Goal: Task Accomplishment & Management: Manage account settings

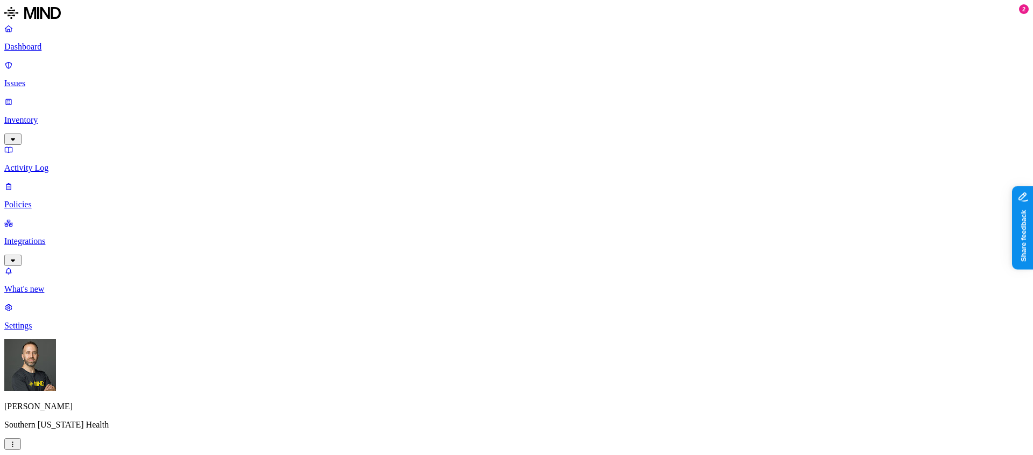
click at [41, 181] on link "Policies" at bounding box center [516, 195] width 1024 height 28
click at [55, 52] on p "Dashboard" at bounding box center [516, 47] width 1024 height 10
click at [60, 181] on link "Policies" at bounding box center [516, 195] width 1024 height 28
click at [40, 45] on p "Dashboard" at bounding box center [516, 47] width 1024 height 10
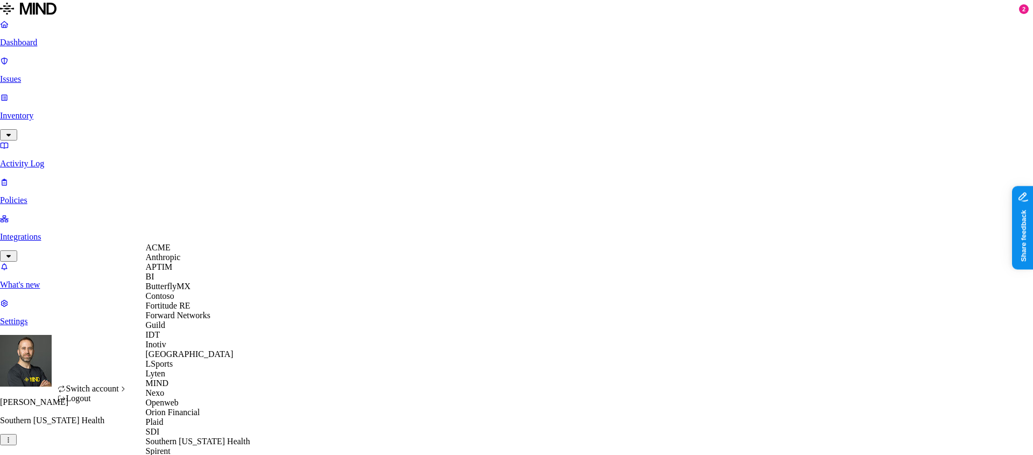
click at [165, 271] on span "APTIM" at bounding box center [159, 266] width 27 height 9
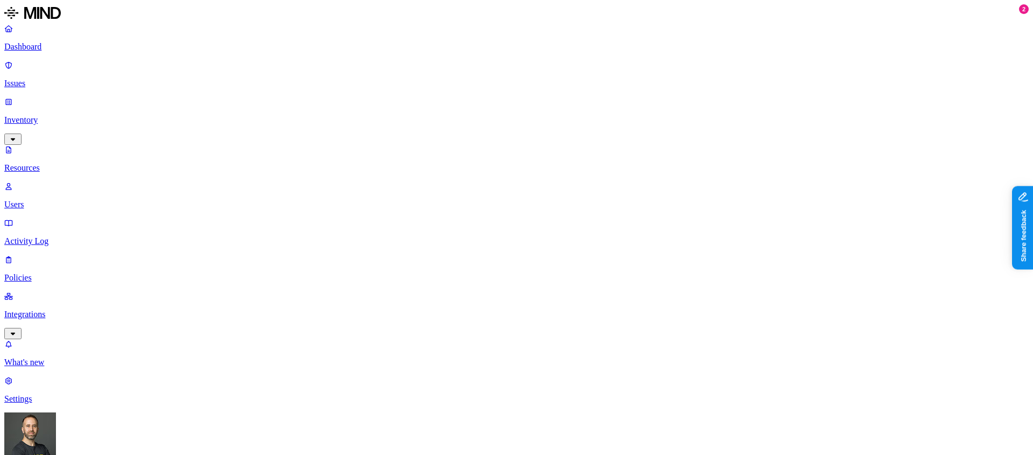
click at [640, 75] on div "Last 7 days" at bounding box center [692, 70] width 105 height 10
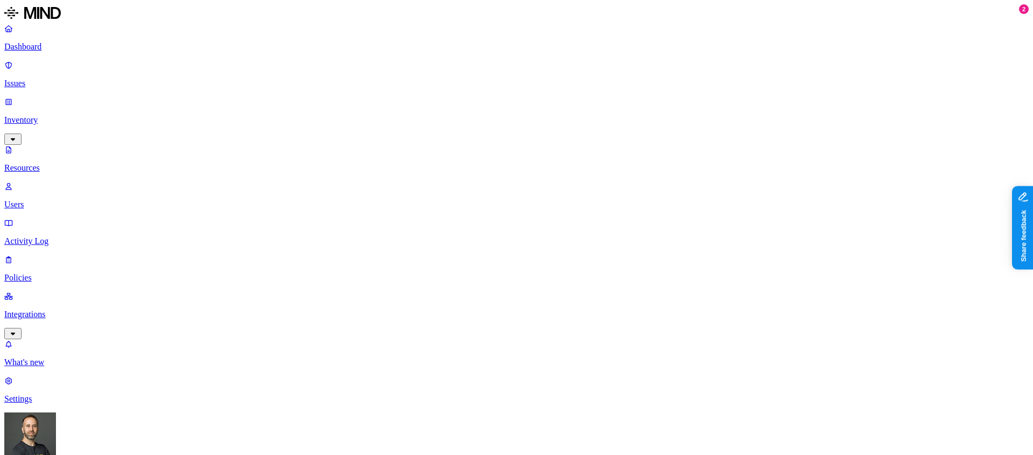
click at [61, 44] on p "Dashboard" at bounding box center [516, 47] width 1024 height 10
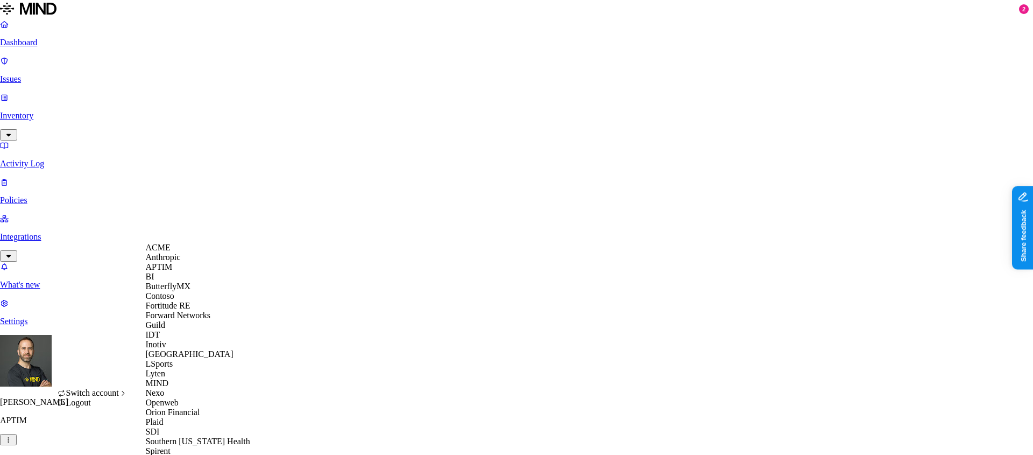
scroll to position [29, 0]
click at [188, 330] on div "Guild" at bounding box center [198, 325] width 104 height 10
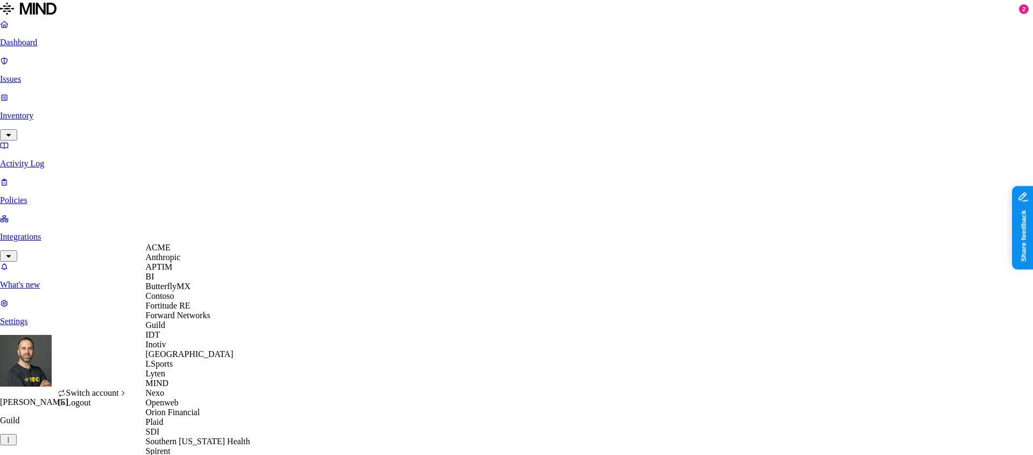
scroll to position [49, 0]
click at [175, 339] on div "IDT" at bounding box center [198, 335] width 104 height 10
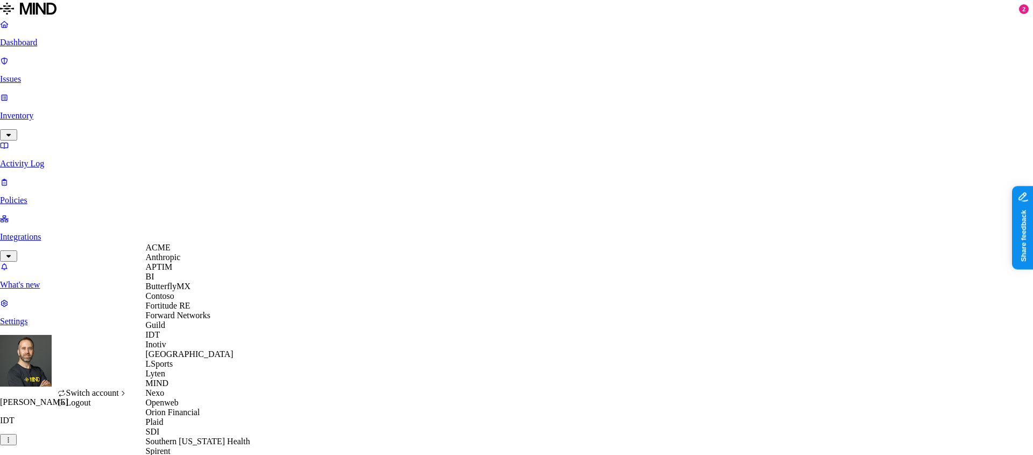
scroll to position [133, 0]
click at [193, 339] on div "Inotiv" at bounding box center [198, 344] width 104 height 10
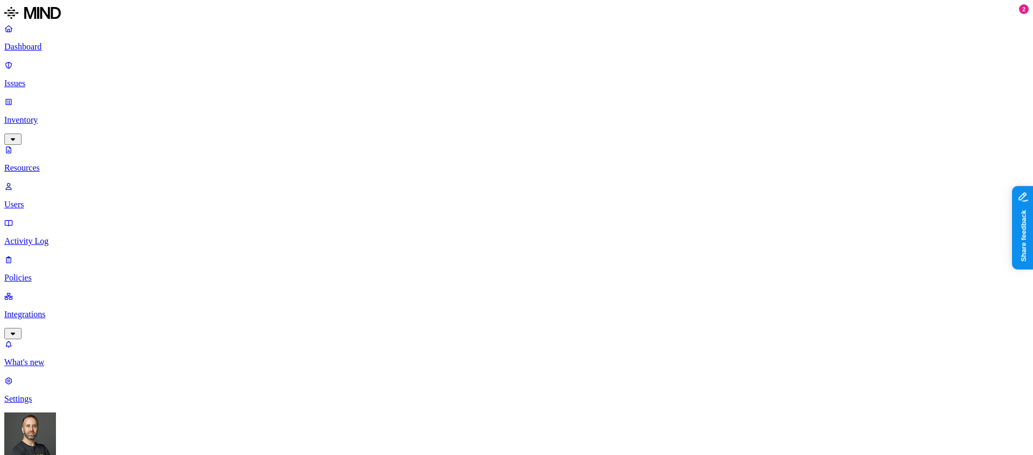
click at [66, 50] on p "Dashboard" at bounding box center [516, 47] width 1024 height 10
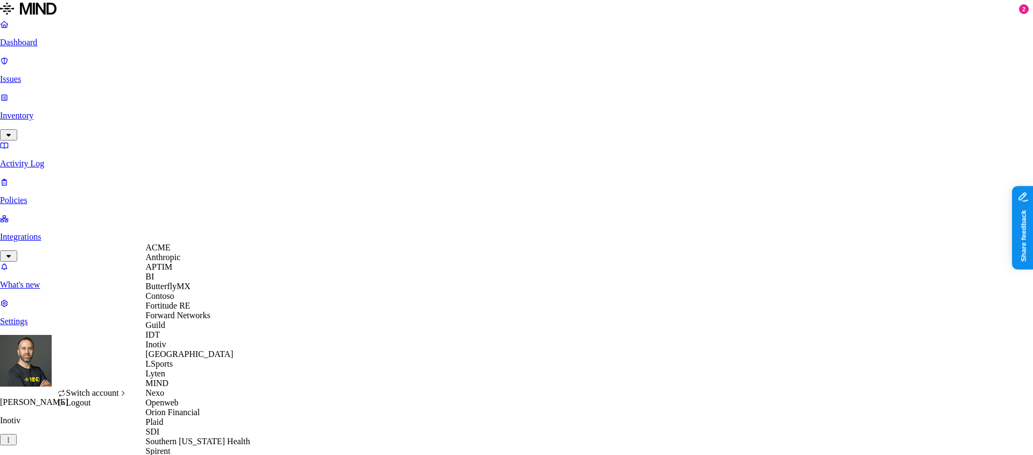
scroll to position [187, 0]
click at [189, 368] on div "Lyten" at bounding box center [198, 373] width 104 height 10
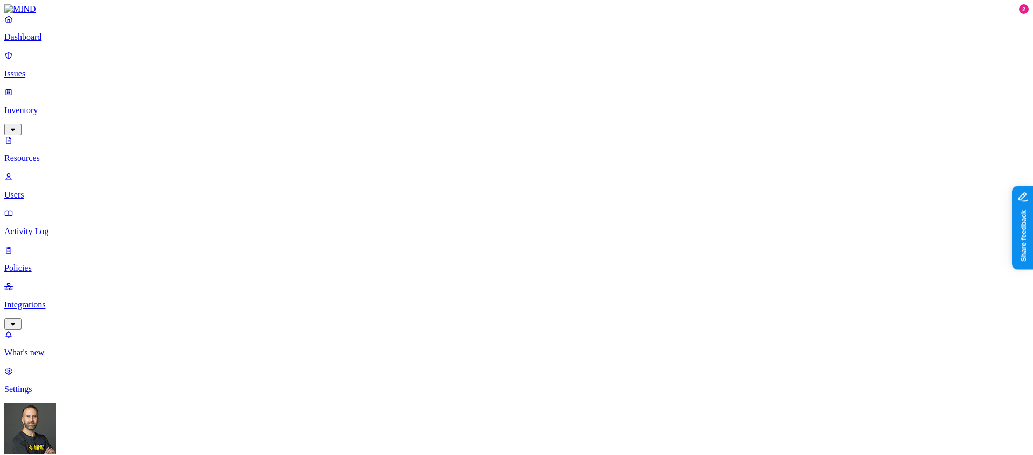
click at [56, 42] on p "Dashboard" at bounding box center [516, 37] width 1024 height 10
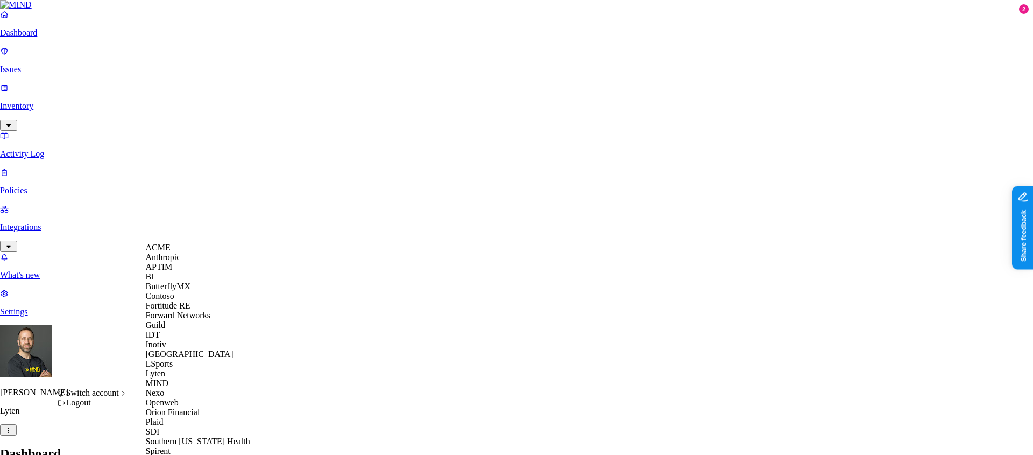
scroll to position [214, 0]
click at [189, 398] on div "Openweb" at bounding box center [198, 403] width 104 height 10
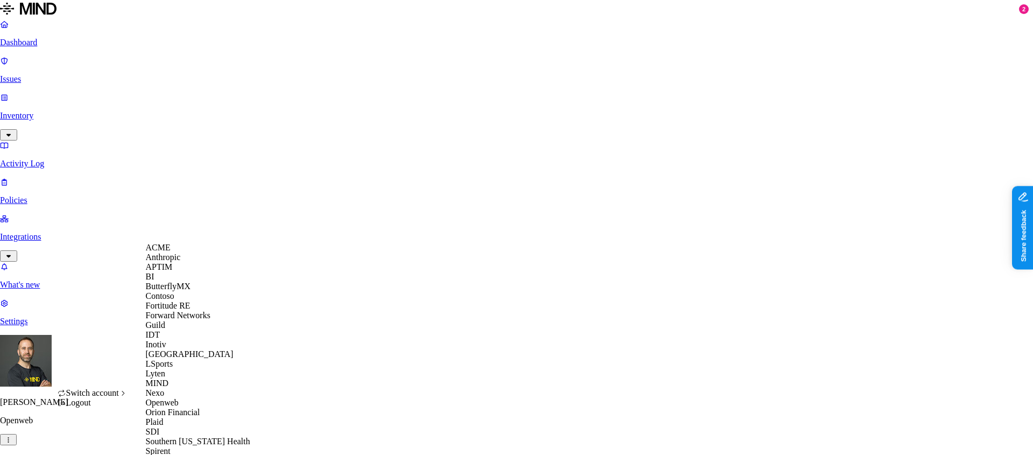
scroll to position [340, 0]
click at [190, 446] on div "Spirent" at bounding box center [198, 451] width 104 height 10
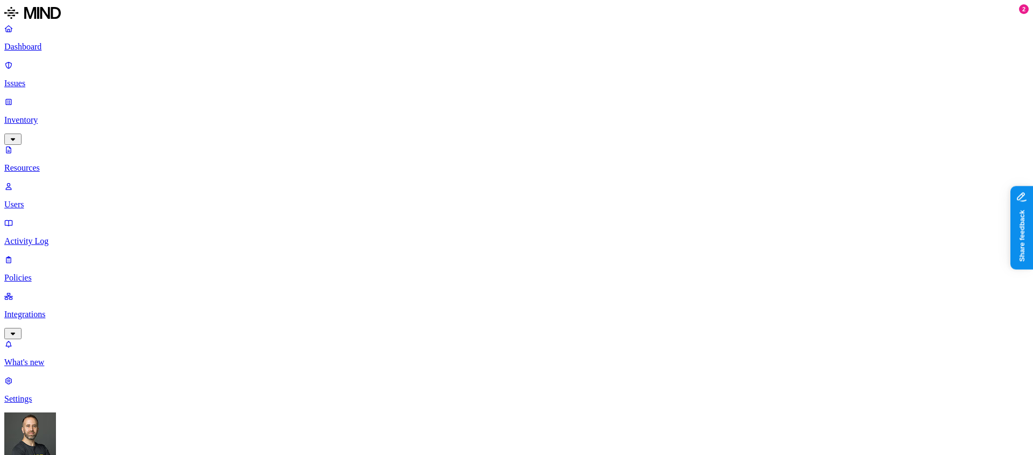
click at [603, 75] on div "Last 7 days" at bounding box center [650, 70] width 105 height 10
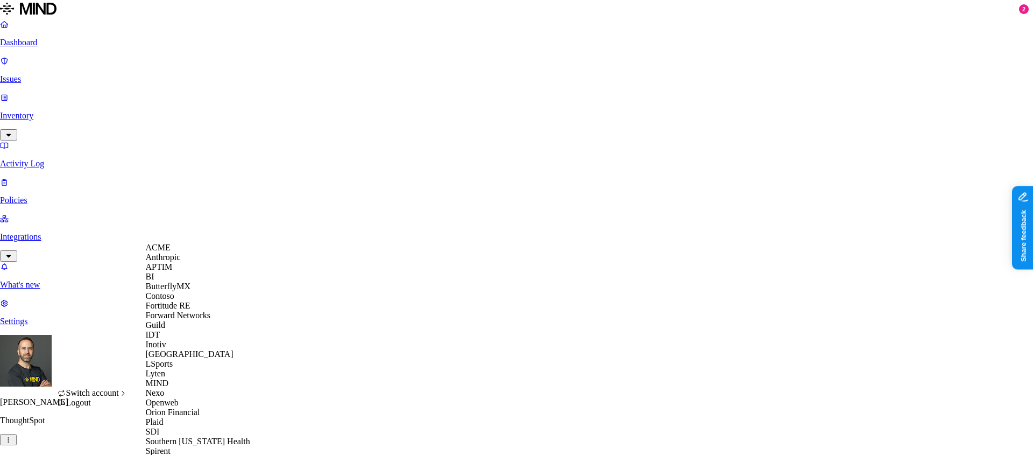
scroll to position [340, 0]
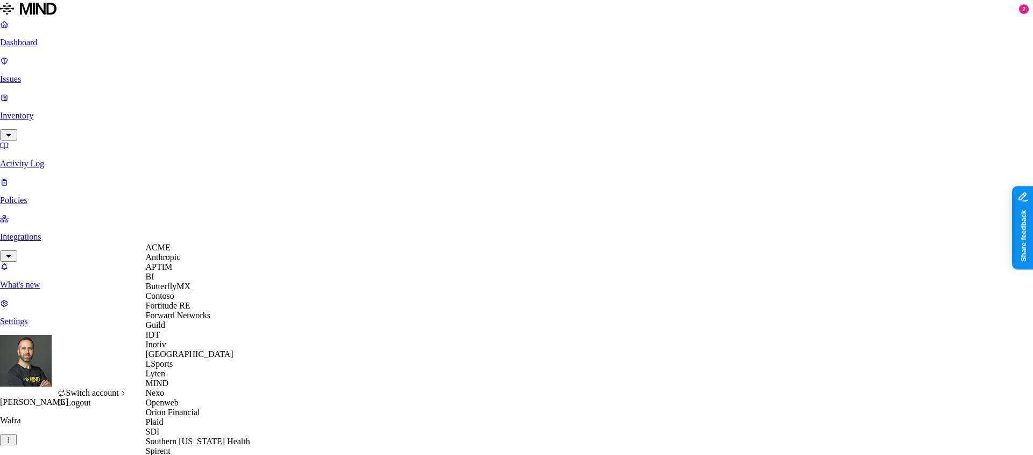
scroll to position [340, 0]
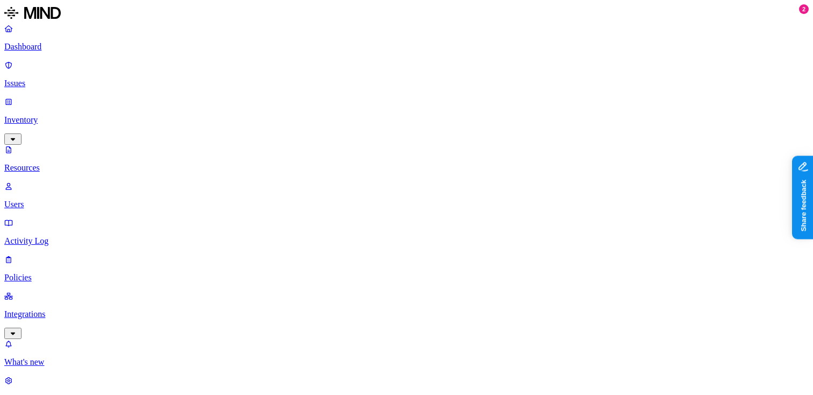
click at [53, 45] on p "Dashboard" at bounding box center [406, 47] width 805 height 10
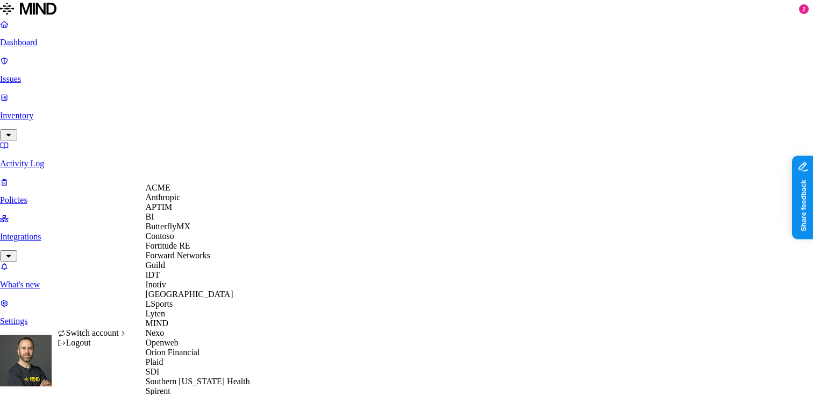
click at [180, 212] on div "APTIM" at bounding box center [198, 207] width 104 height 10
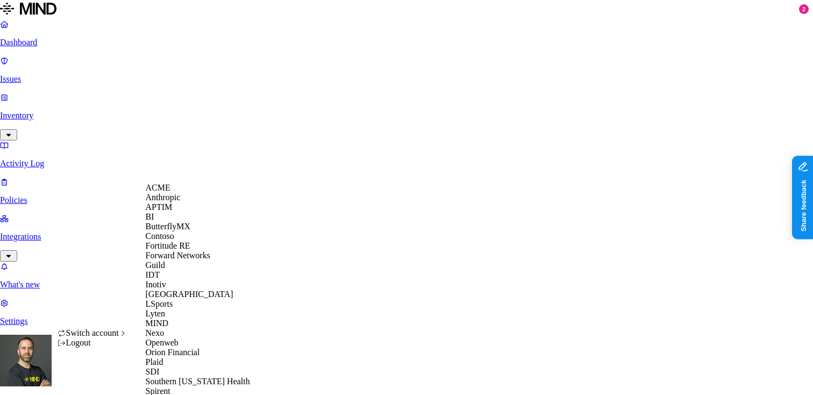
scroll to position [203, 0]
click at [181, 309] on div "Lyten" at bounding box center [198, 314] width 104 height 10
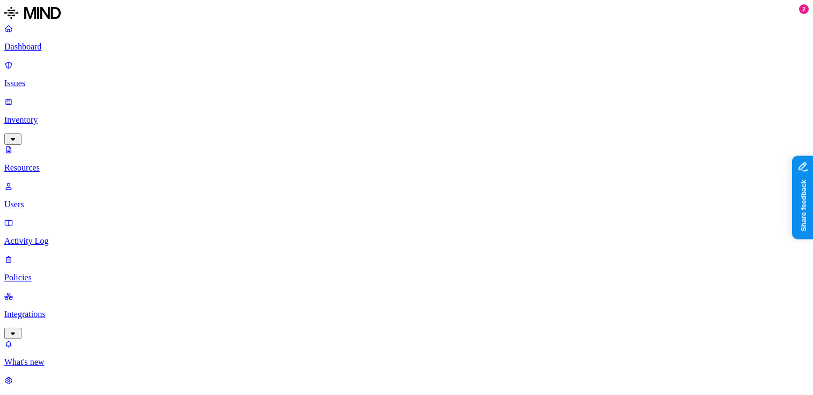
click at [81, 49] on p "Dashboard" at bounding box center [406, 47] width 805 height 10
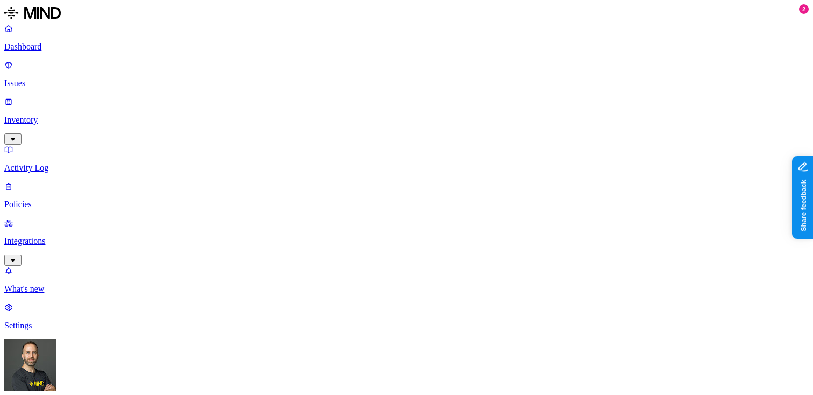
click at [86, 115] on p "Inventory" at bounding box center [406, 120] width 805 height 10
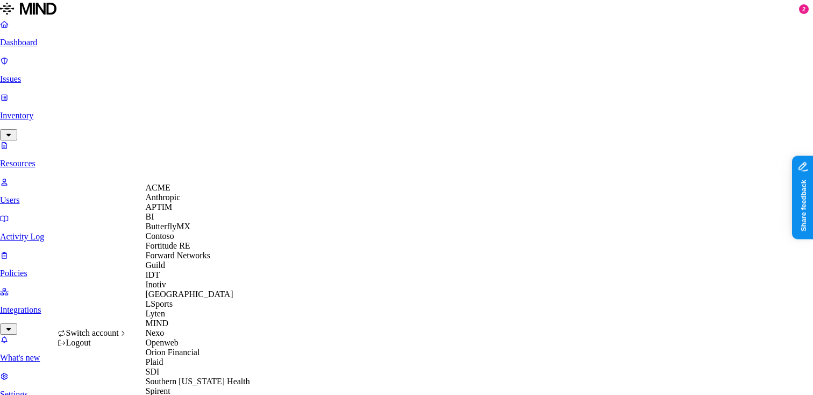
scroll to position [305, 0]
click at [179, 386] on div "Spirent" at bounding box center [198, 391] width 104 height 10
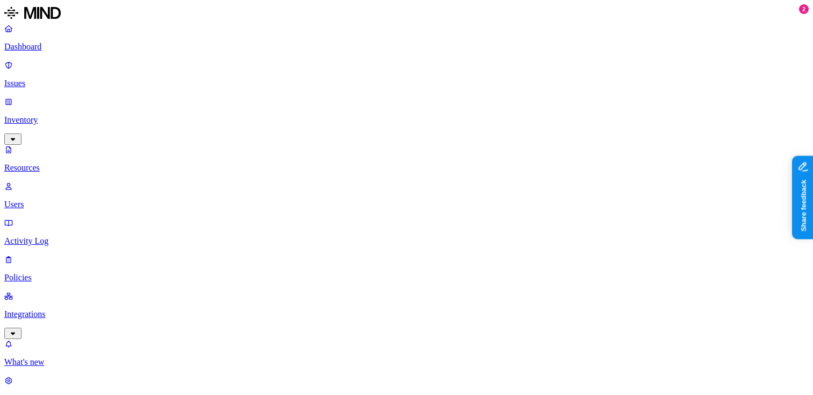
click at [320, 86] on button "button" at bounding box center [324, 84] width 9 height 3
click at [320, 88] on button "button" at bounding box center [324, 81] width 9 height 11
click at [320, 97] on button "button" at bounding box center [324, 95] width 9 height 3
click at [320, 98] on button "button" at bounding box center [324, 92] width 9 height 11
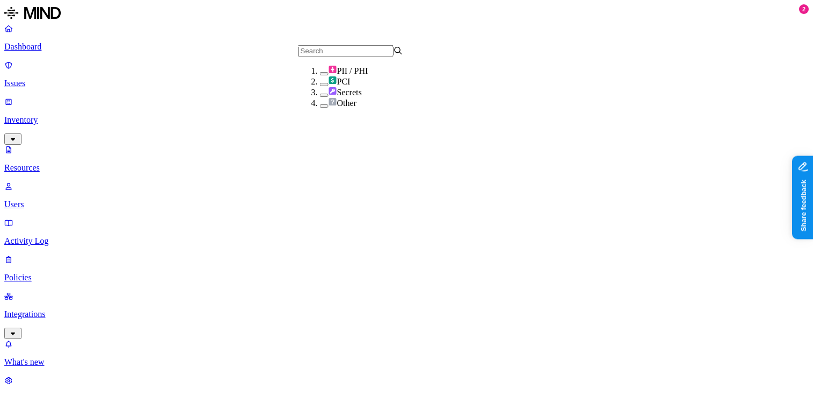
click at [320, 76] on div "PII / PHI" at bounding box center [372, 70] width 105 height 11
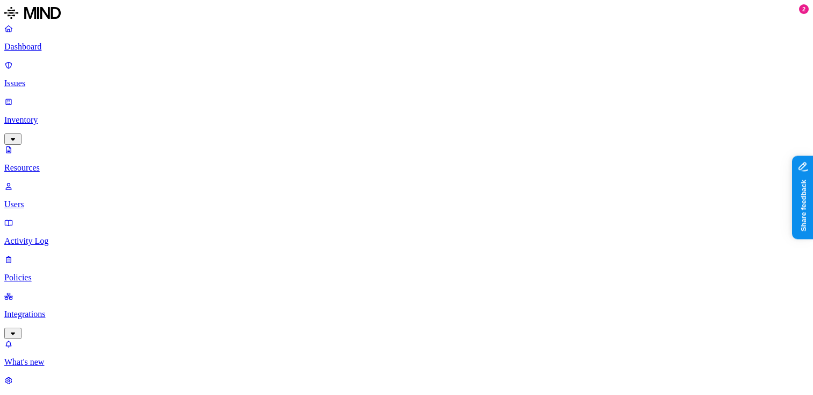
scroll to position [0, 0]
click at [67, 47] on p "Dashboard" at bounding box center [406, 47] width 805 height 10
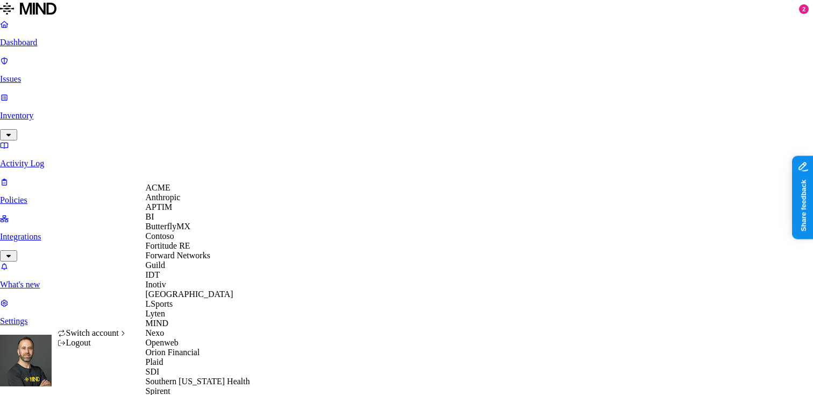
scroll to position [145, 0]
click at [165, 309] on span "Lyten" at bounding box center [155, 313] width 19 height 9
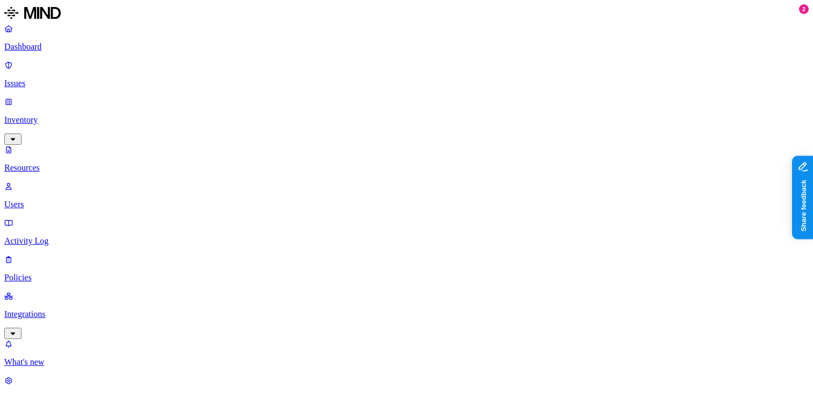
click at [67, 46] on p "Dashboard" at bounding box center [406, 47] width 805 height 10
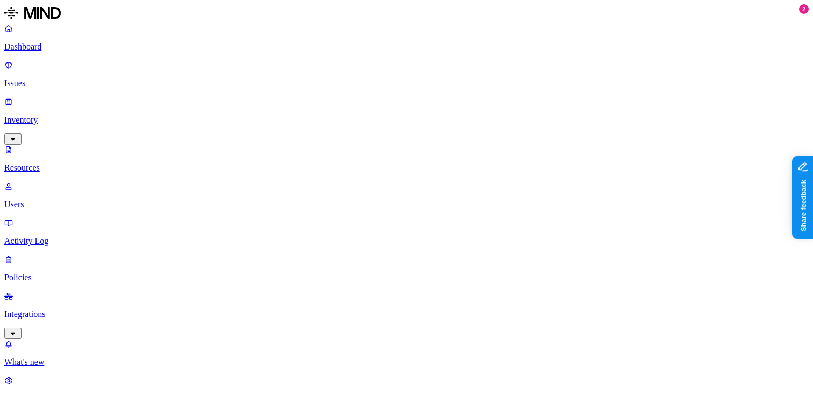
click at [103, 375] on html "Dashboard Issues Inventory Resources Users Activity Log Policies Integrations W…" at bounding box center [406, 331] width 813 height 663
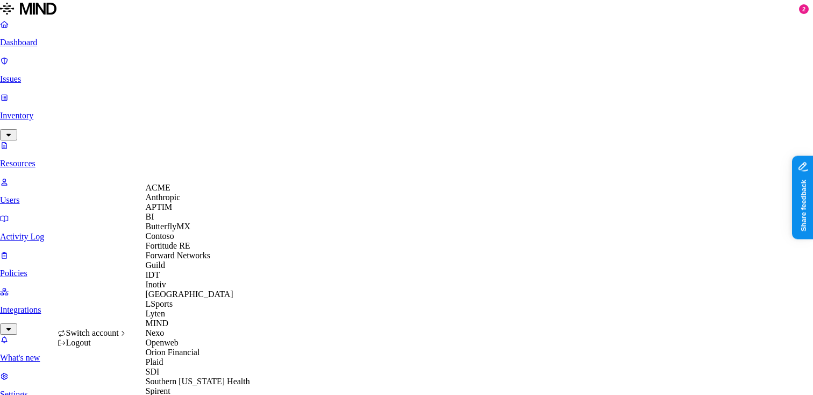
scroll to position [81, 0]
click at [170, 280] on div "IDT" at bounding box center [198, 275] width 104 height 10
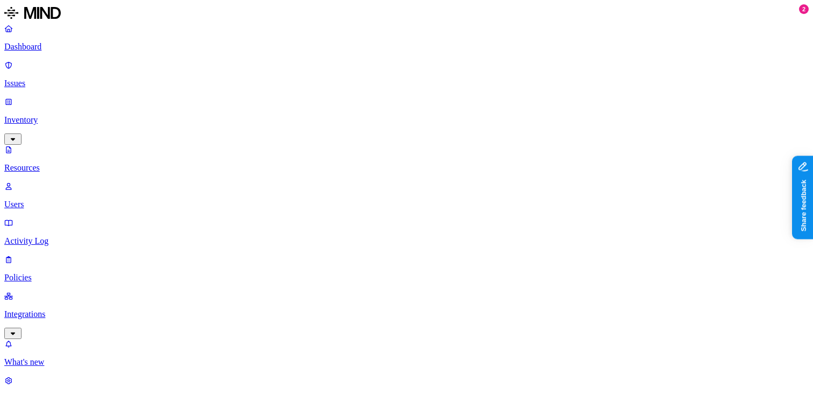
click at [74, 49] on p "Dashboard" at bounding box center [406, 47] width 805 height 10
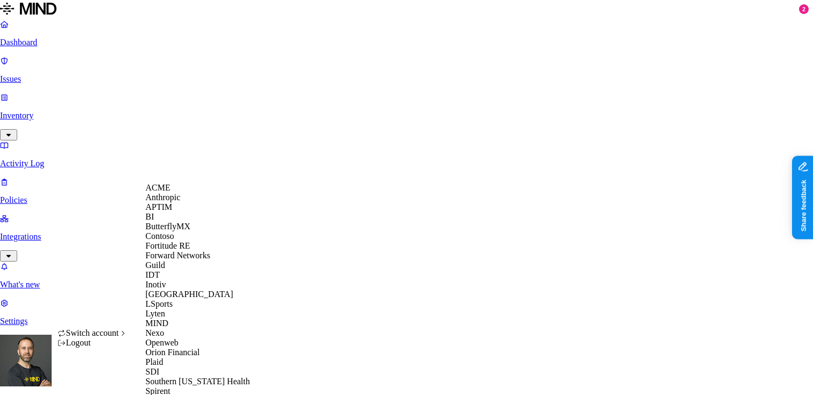
scroll to position [158, 0]
click at [183, 280] on div "Inotiv" at bounding box center [198, 285] width 104 height 10
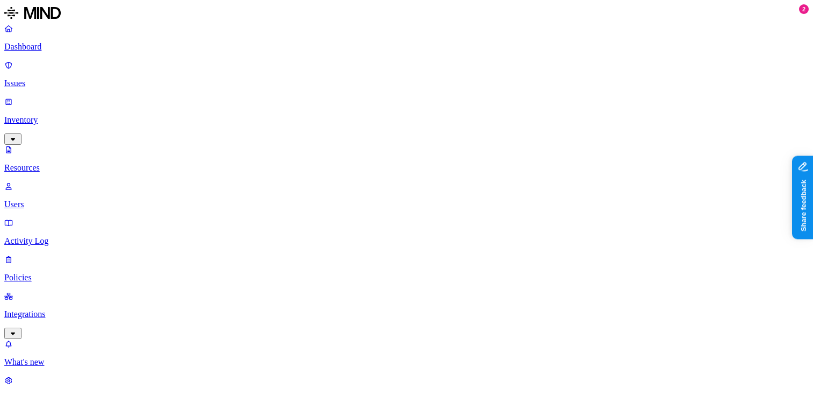
scroll to position [76, 0]
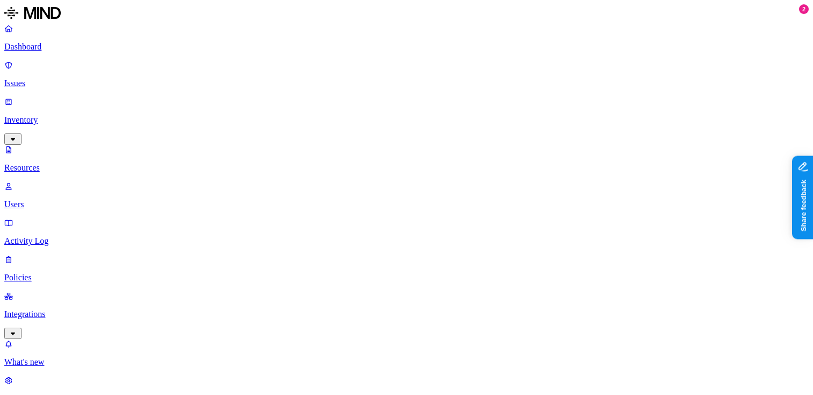
scroll to position [63, 0]
click at [83, 49] on p "Dashboard" at bounding box center [406, 47] width 805 height 10
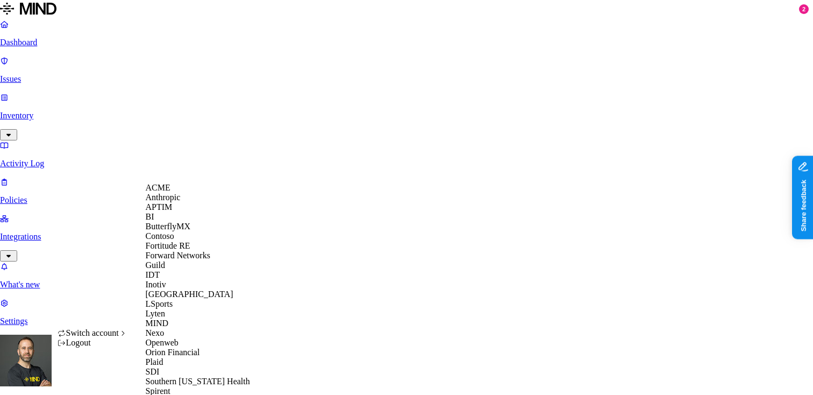
scroll to position [237, 0]
click at [171, 386] on span "Spirent" at bounding box center [158, 390] width 25 height 9
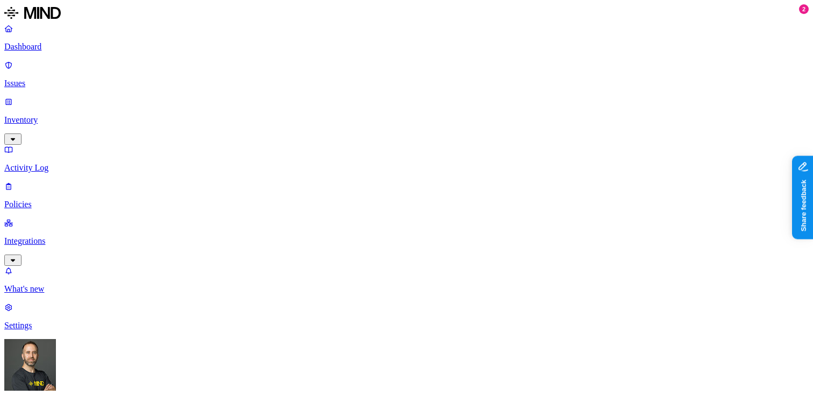
drag, startPoint x: 346, startPoint y: 136, endPoint x: 366, endPoint y: 136, distance: 19.9
drag, startPoint x: 345, startPoint y: 135, endPoint x: 364, endPoint y: 134, distance: 19.4
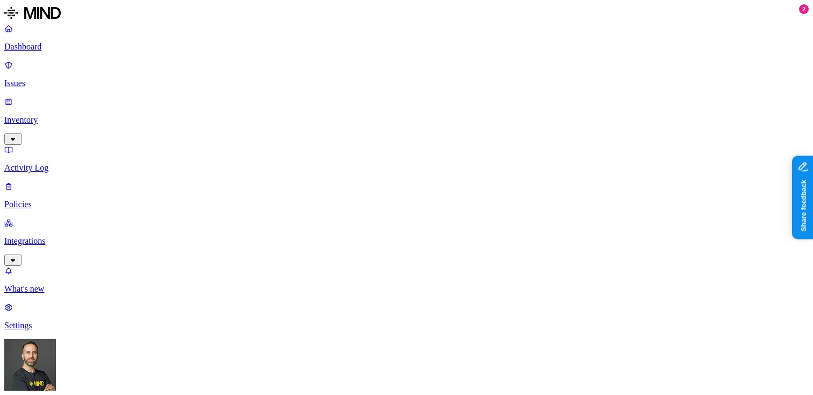
click at [60, 115] on p "Inventory" at bounding box center [406, 120] width 805 height 10
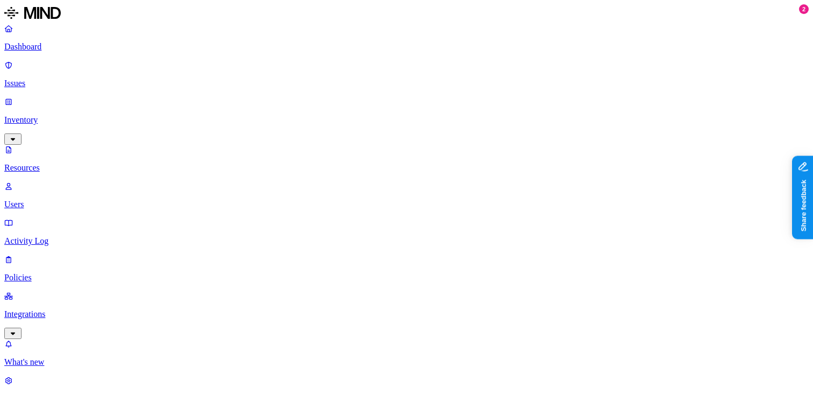
click at [320, 75] on button "button" at bounding box center [324, 73] width 9 height 3
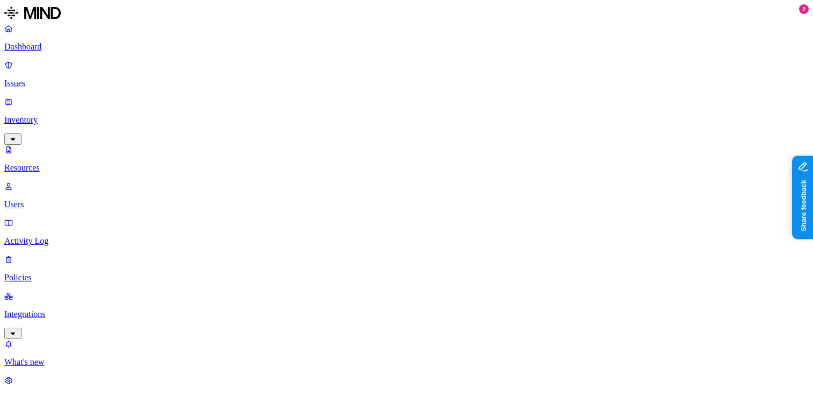
click at [63, 79] on p "Issues" at bounding box center [406, 84] width 805 height 10
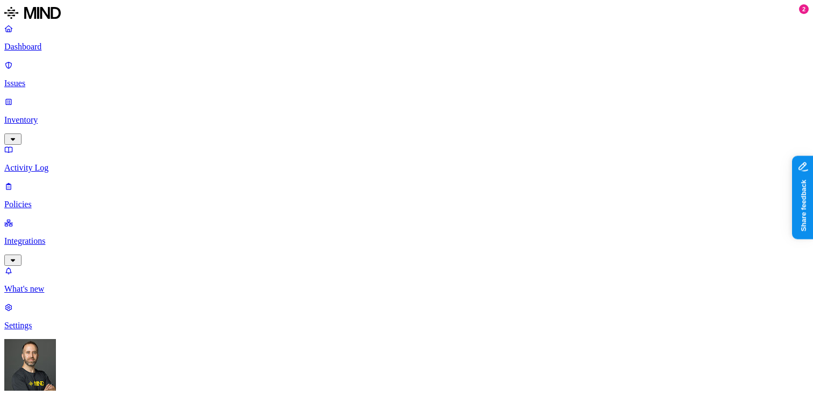
click at [54, 200] on p "Policies" at bounding box center [406, 205] width 805 height 10
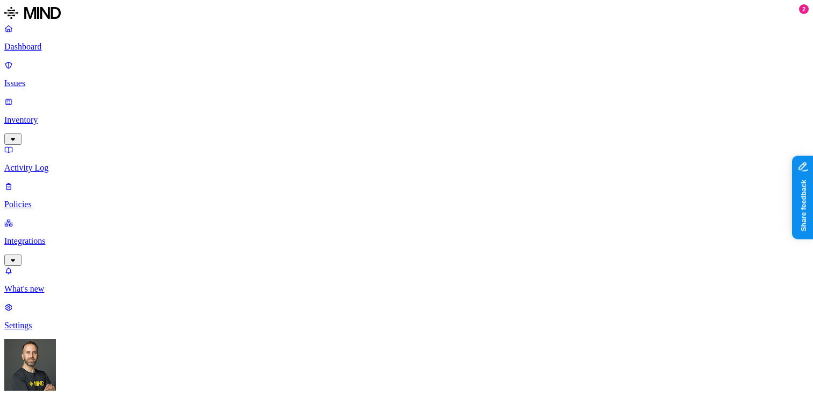
click at [357, 166] on label "Classification" at bounding box center [353, 161] width 47 height 9
click at [336, 165] on icon at bounding box center [339, 163] width 8 height 6
click at [346, 183] on label "Data type" at bounding box center [338, 183] width 16 height 19
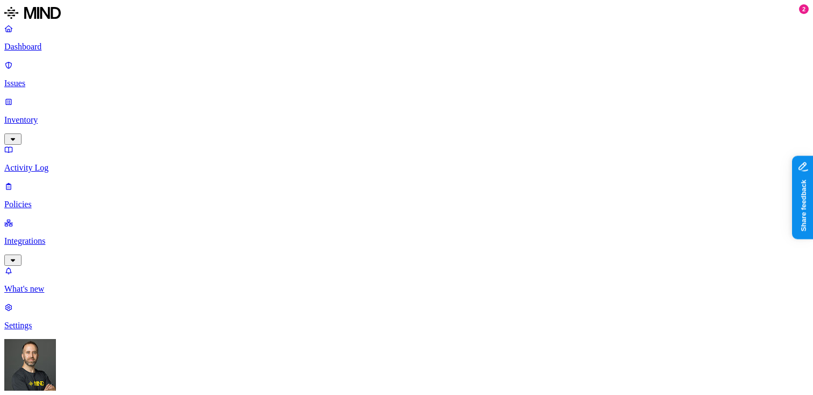
scroll to position [633, 0]
click at [54, 44] on p "Dashboard" at bounding box center [406, 47] width 805 height 10
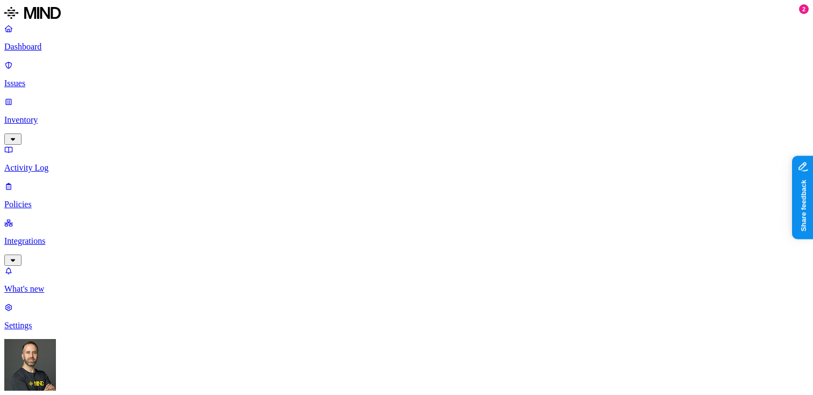
click at [80, 79] on p "Issues" at bounding box center [406, 84] width 805 height 10
click at [70, 115] on p "Inventory" at bounding box center [406, 120] width 805 height 10
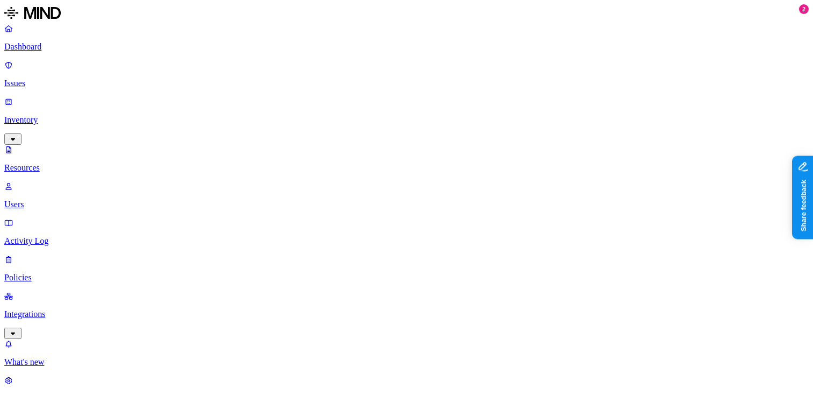
click at [47, 79] on p "Issues" at bounding box center [406, 84] width 805 height 10
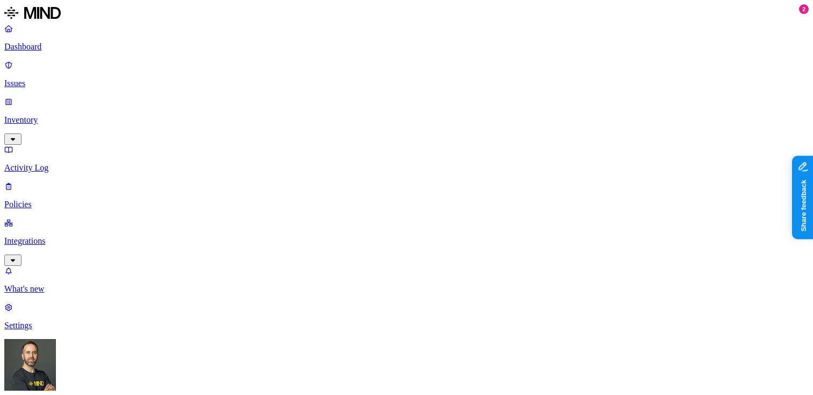
click at [50, 97] on link "Inventory" at bounding box center [406, 120] width 805 height 46
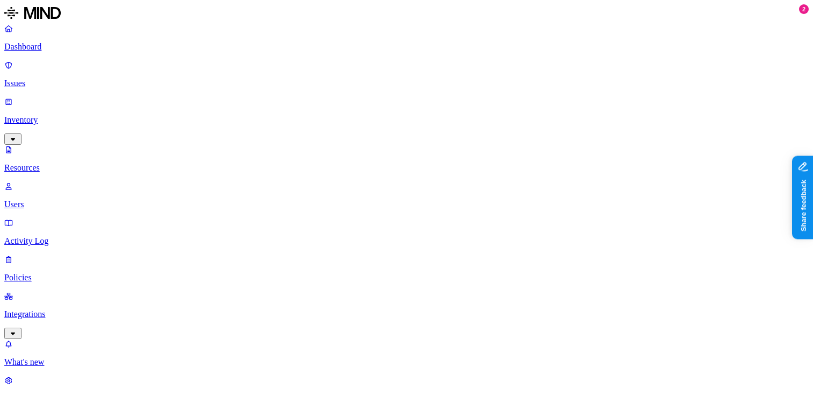
click at [53, 45] on p "Dashboard" at bounding box center [406, 47] width 805 height 10
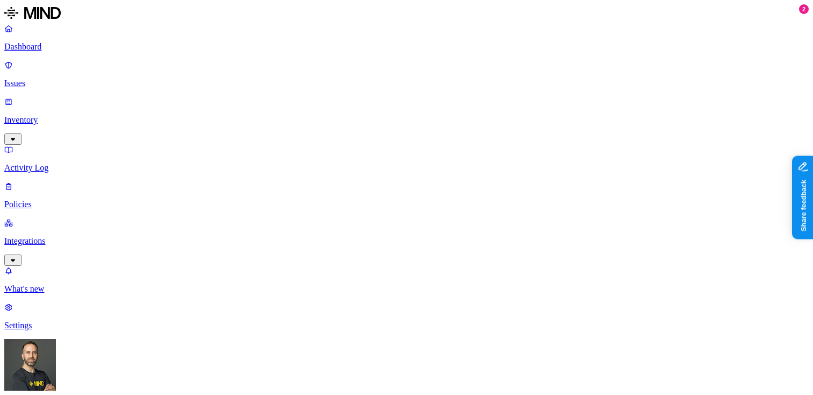
click at [89, 79] on p "Issues" at bounding box center [406, 84] width 805 height 10
click at [77, 115] on p "Inventory" at bounding box center [406, 120] width 805 height 10
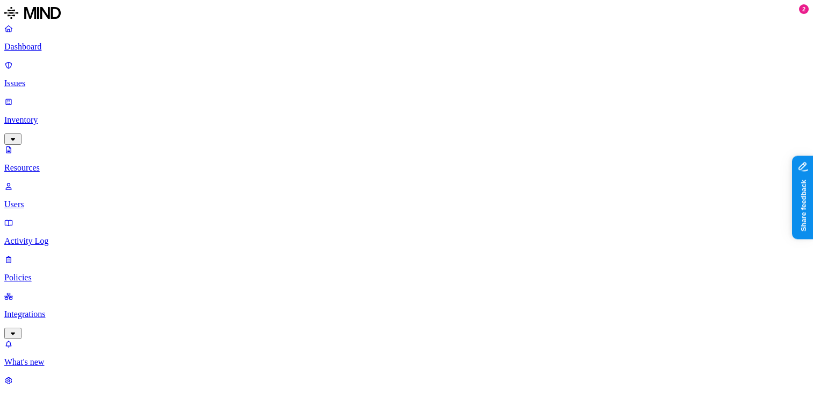
click at [67, 52] on link "Dashboard" at bounding box center [406, 38] width 805 height 28
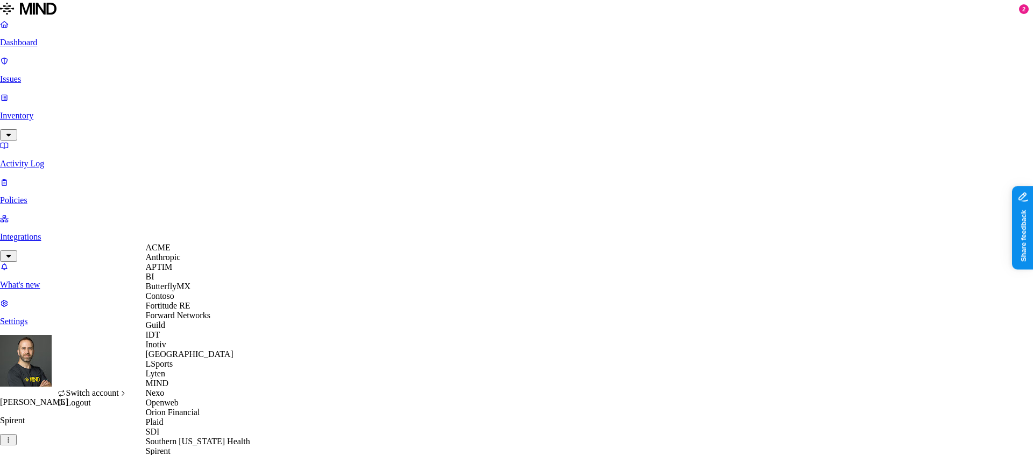
click at [181, 252] on div "ACME" at bounding box center [198, 248] width 104 height 10
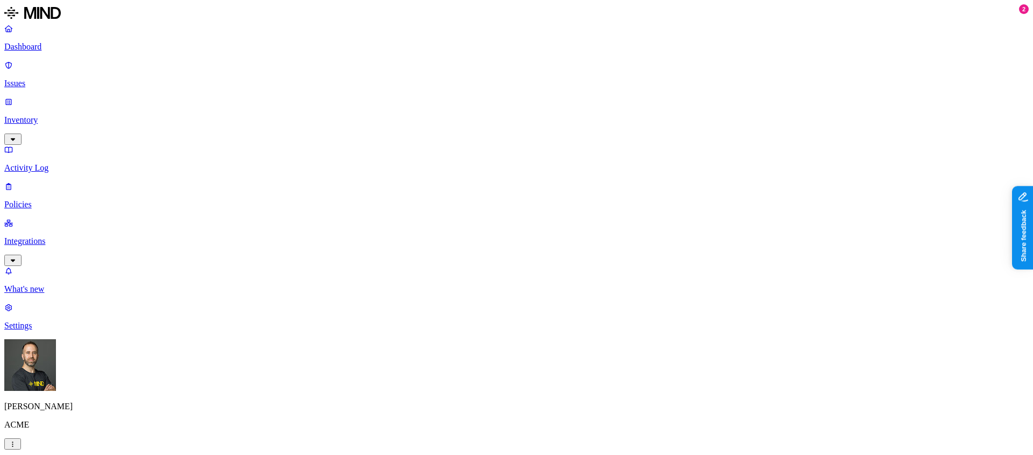
click at [58, 236] on p "Integrations" at bounding box center [516, 241] width 1024 height 10
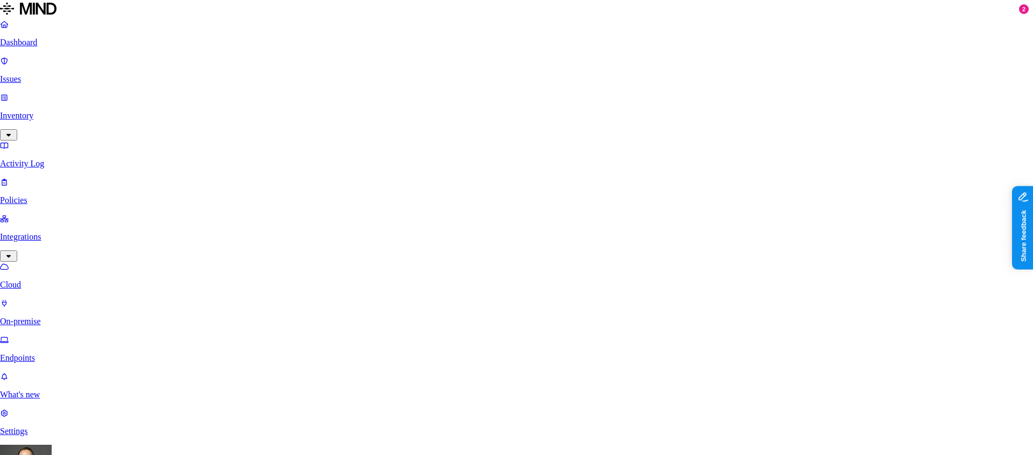
scroll to position [62, 0]
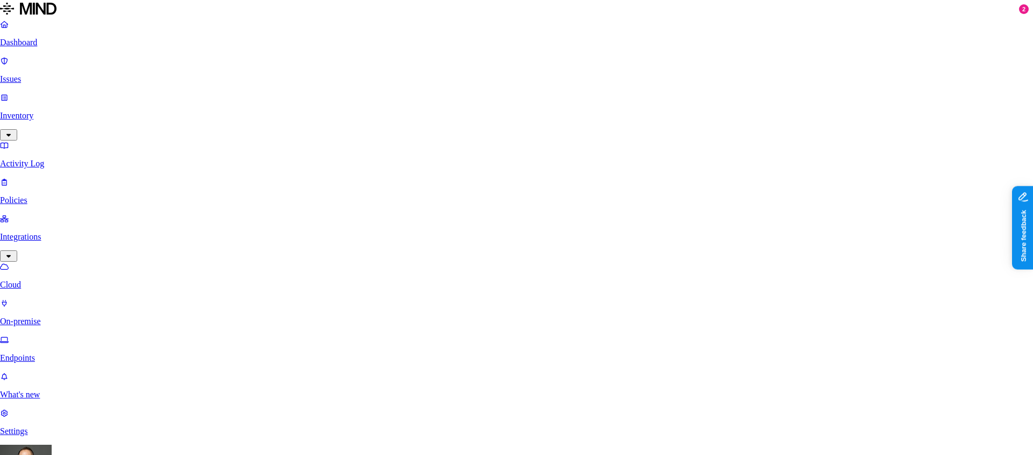
scroll to position [171, 0]
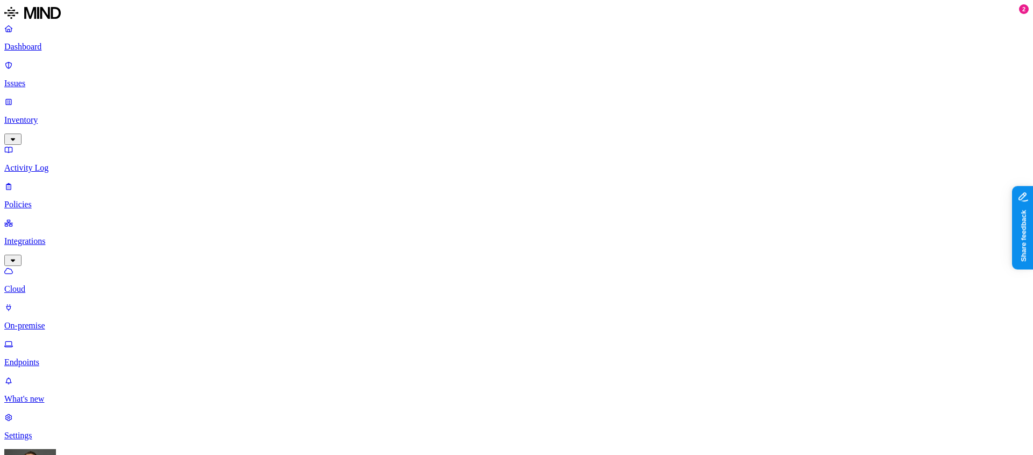
click at [46, 357] on p "Endpoints" at bounding box center [516, 362] width 1024 height 10
click at [315, 74] on button "button" at bounding box center [319, 72] width 9 height 3
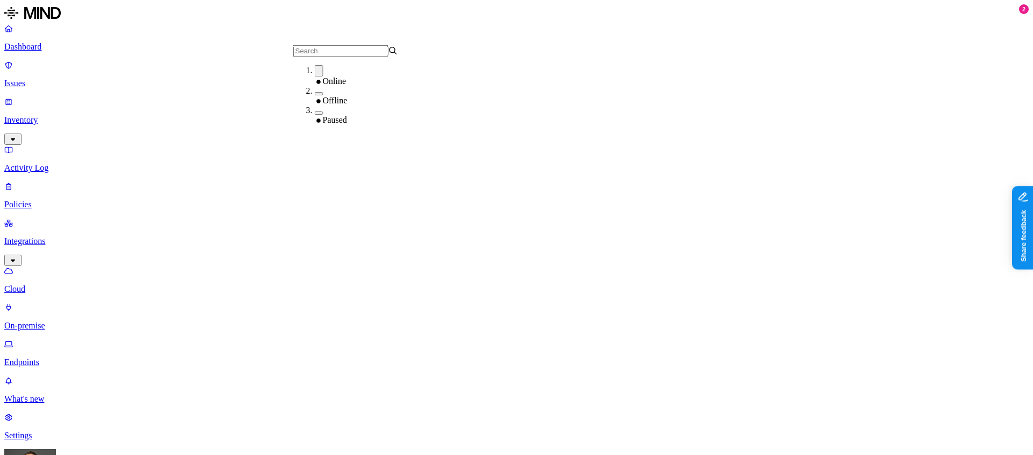
click at [315, 94] on button "button" at bounding box center [319, 93] width 9 height 3
click at [315, 113] on button "button" at bounding box center [319, 114] width 9 height 3
click at [315, 113] on button "button" at bounding box center [319, 112] width 9 height 11
click at [315, 97] on button "button" at bounding box center [319, 91] width 9 height 11
click at [315, 75] on button "button" at bounding box center [319, 70] width 9 height 11
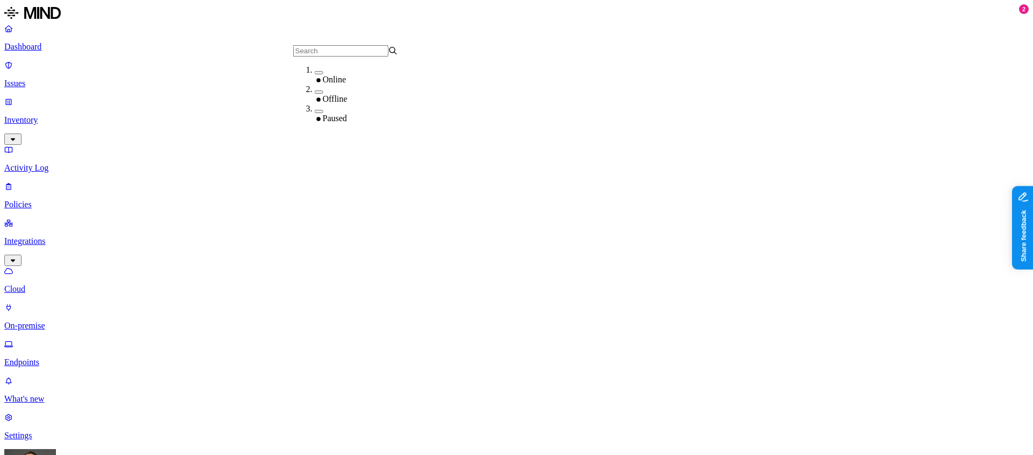
click at [69, 284] on p "Cloud" at bounding box center [516, 289] width 1024 height 10
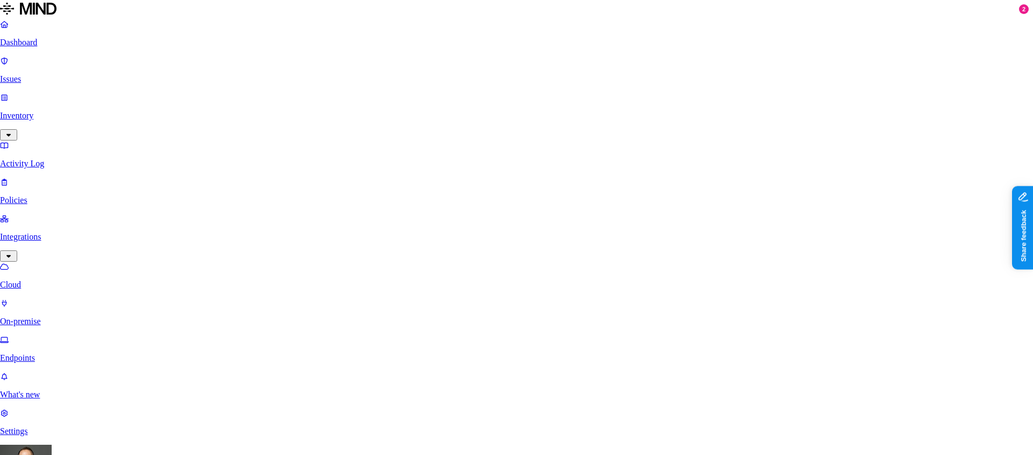
scroll to position [210, 0]
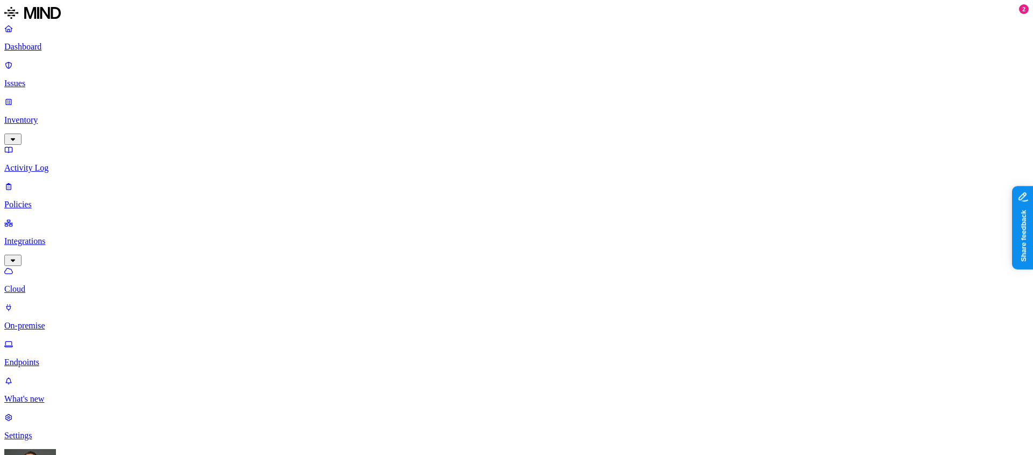
click at [54, 44] on p "Dashboard" at bounding box center [516, 47] width 1024 height 10
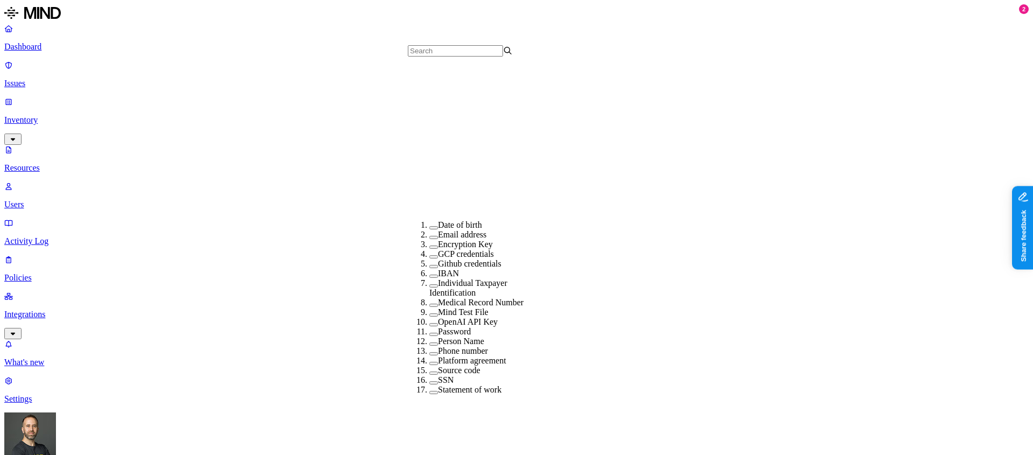
scroll to position [249, 0]
click at [429, 303] on button "button" at bounding box center [433, 304] width 9 height 3
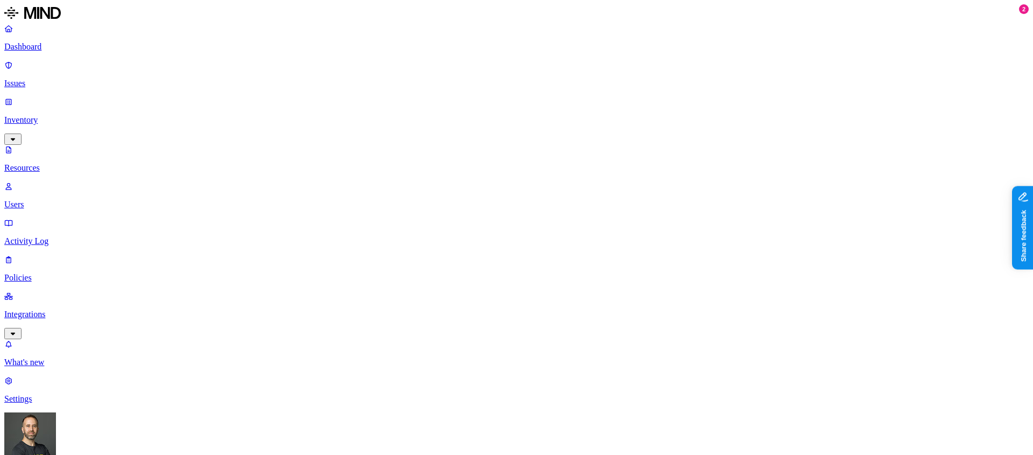
click at [70, 49] on p "Dashboard" at bounding box center [516, 47] width 1024 height 10
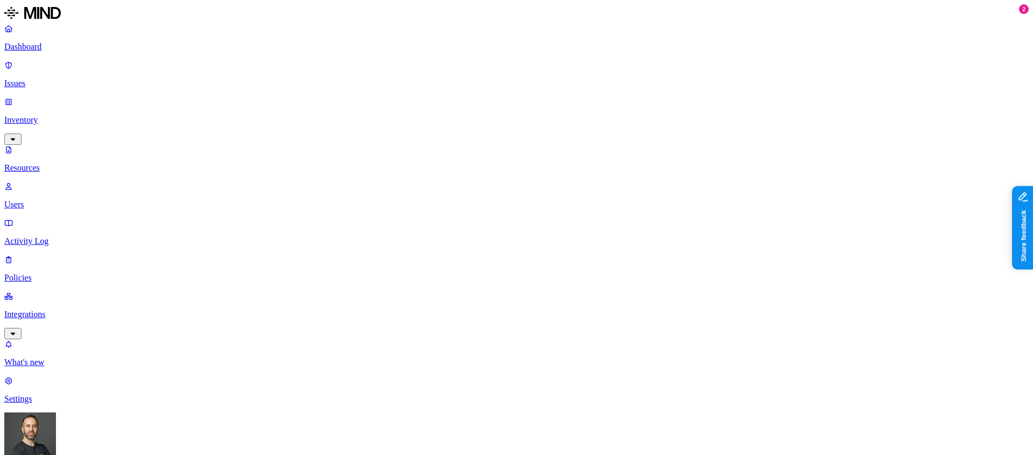
click at [52, 43] on p "Dashboard" at bounding box center [516, 47] width 1024 height 10
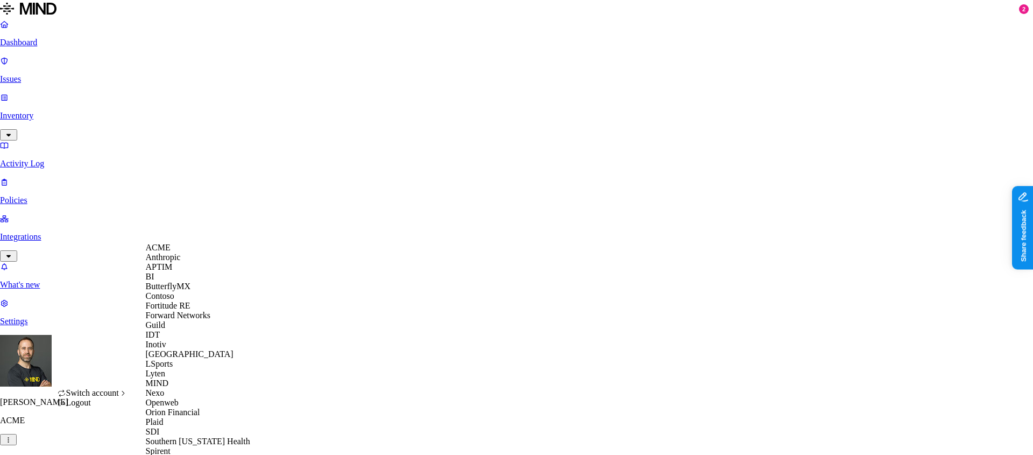
scroll to position [125, 0]
click at [173, 339] on div "Inotiv" at bounding box center [198, 344] width 104 height 10
